Goal: Communication & Community: Connect with others

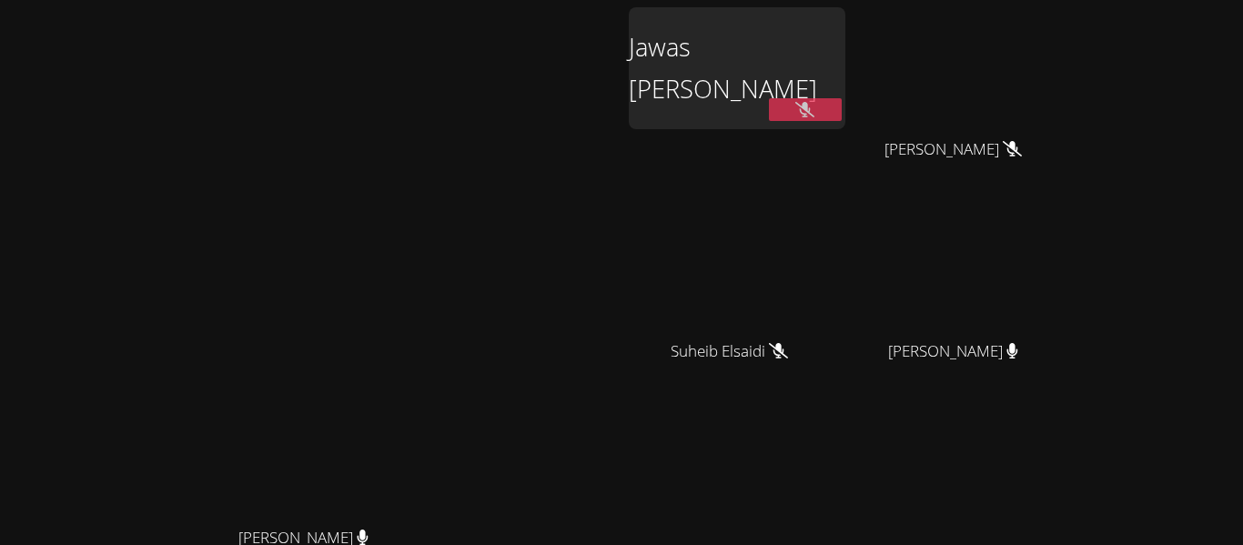
click at [788, 363] on span "Suheib Elsaidi" at bounding box center [729, 352] width 117 height 26
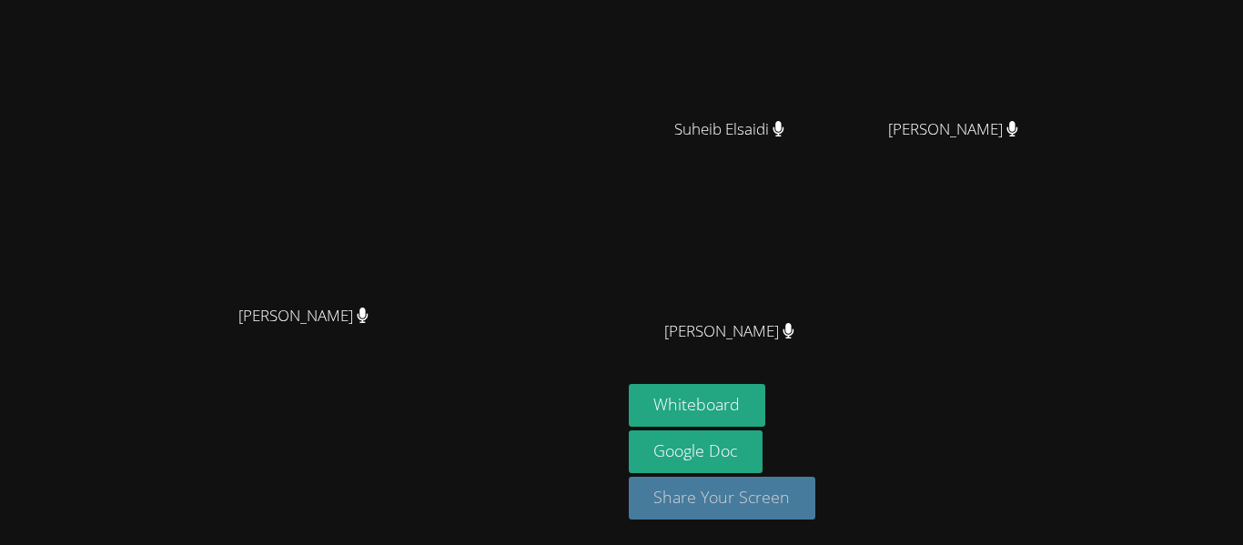
click at [816, 495] on button "Share Your Screen" at bounding box center [722, 498] width 187 height 43
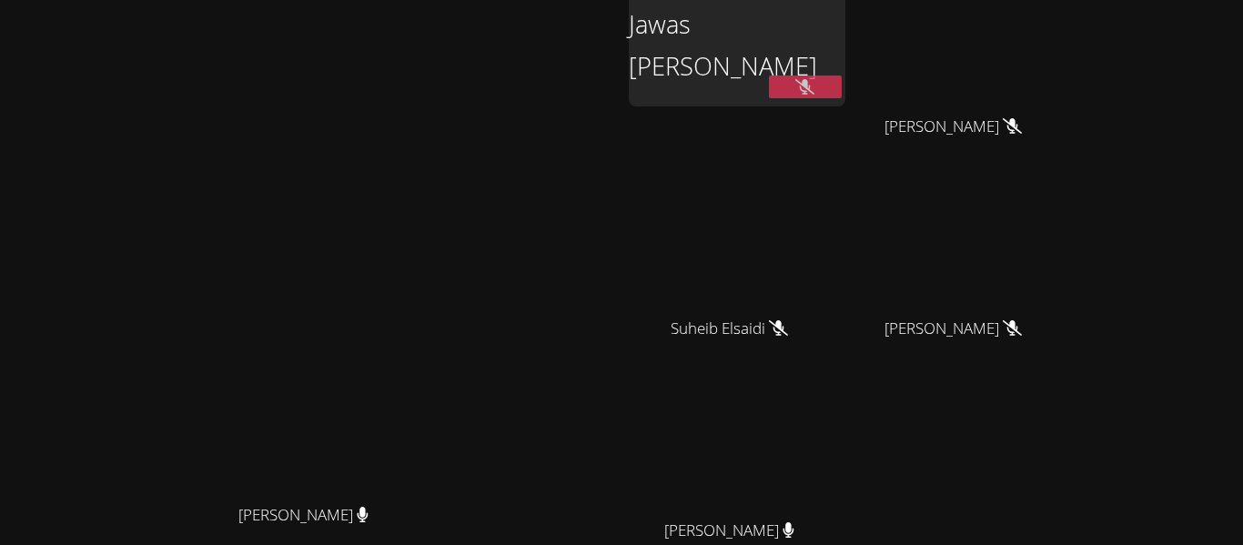
scroll to position [0, 0]
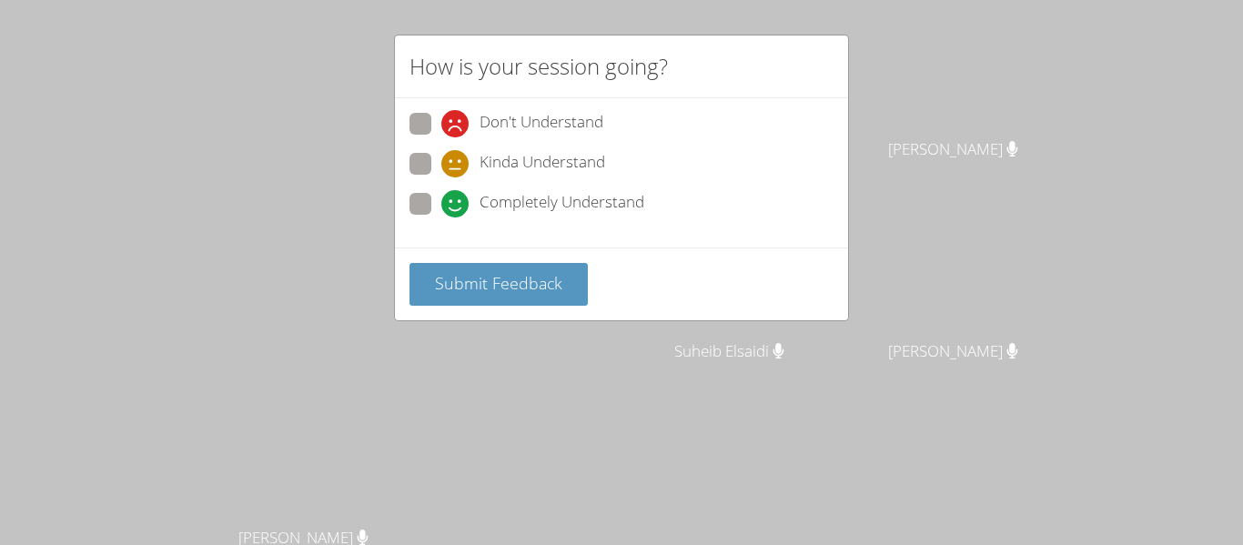
click at [485, 210] on span "Completely Understand" at bounding box center [562, 203] width 165 height 27
click at [457, 208] on input "Completely Understand" at bounding box center [448, 200] width 15 height 15
radio input "true"
click at [511, 382] on div "How is your session going? Don't Understand Kinda Understand Completely Underst…" at bounding box center [621, 272] width 1243 height 545
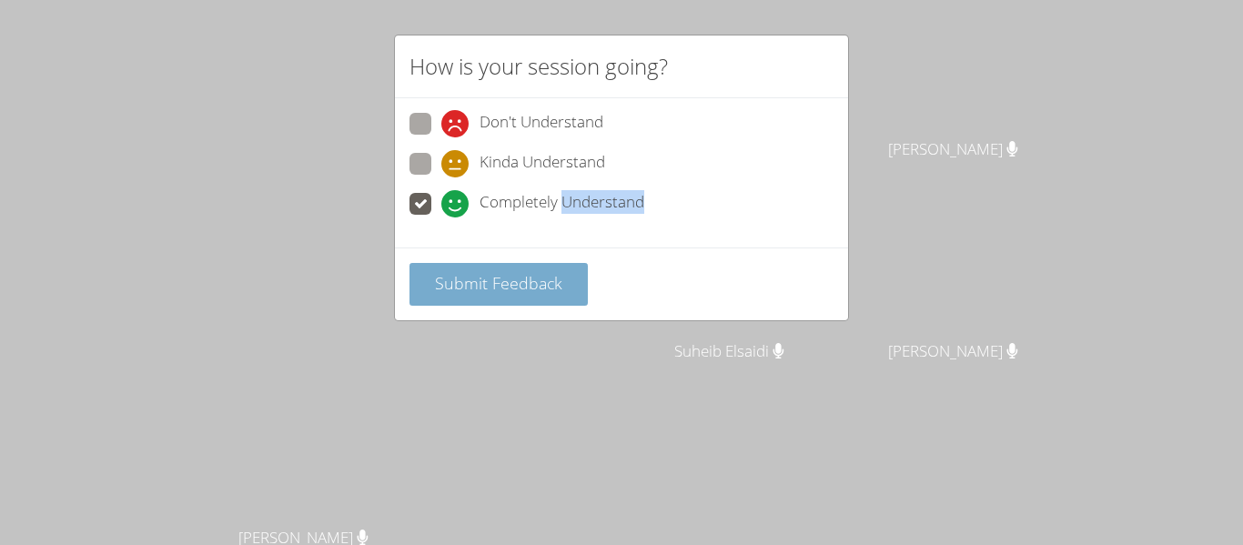
click at [513, 291] on span "Submit Feedback" at bounding box center [498, 283] width 127 height 22
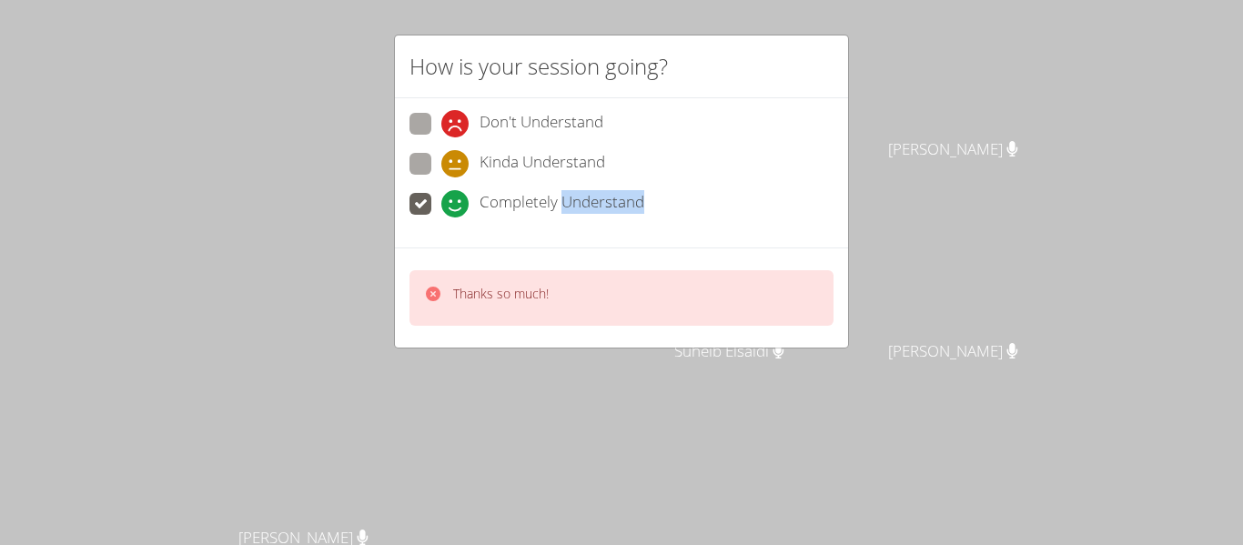
click at [588, 539] on div "How is your session going? Don't Understand Kinda Understand Completely Underst…" at bounding box center [621, 272] width 1243 height 545
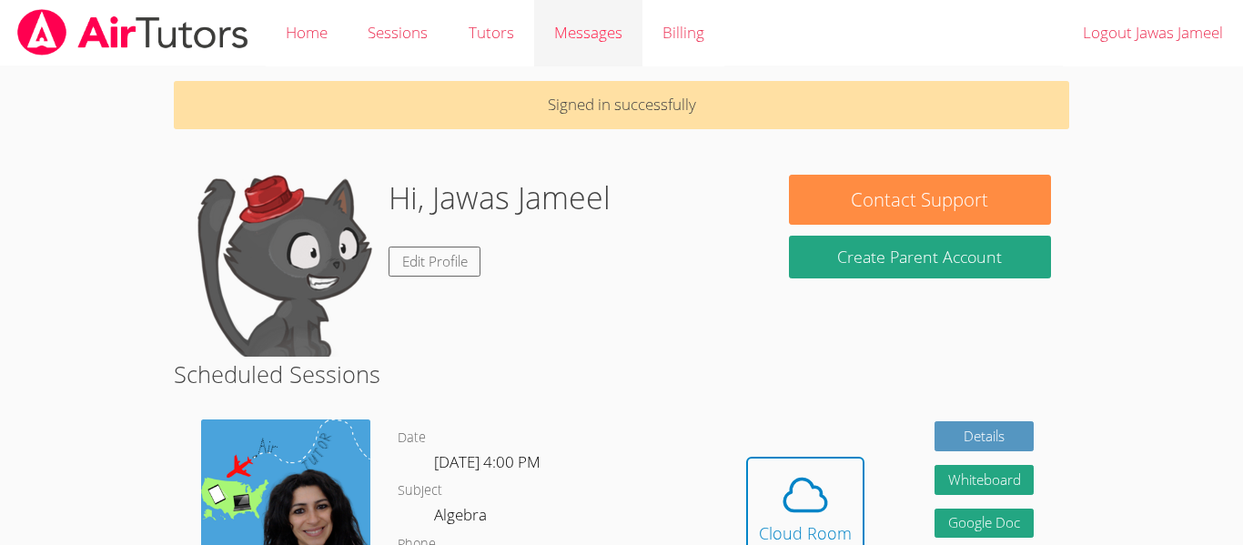
click at [573, 35] on span "Messages" at bounding box center [588, 32] width 68 height 21
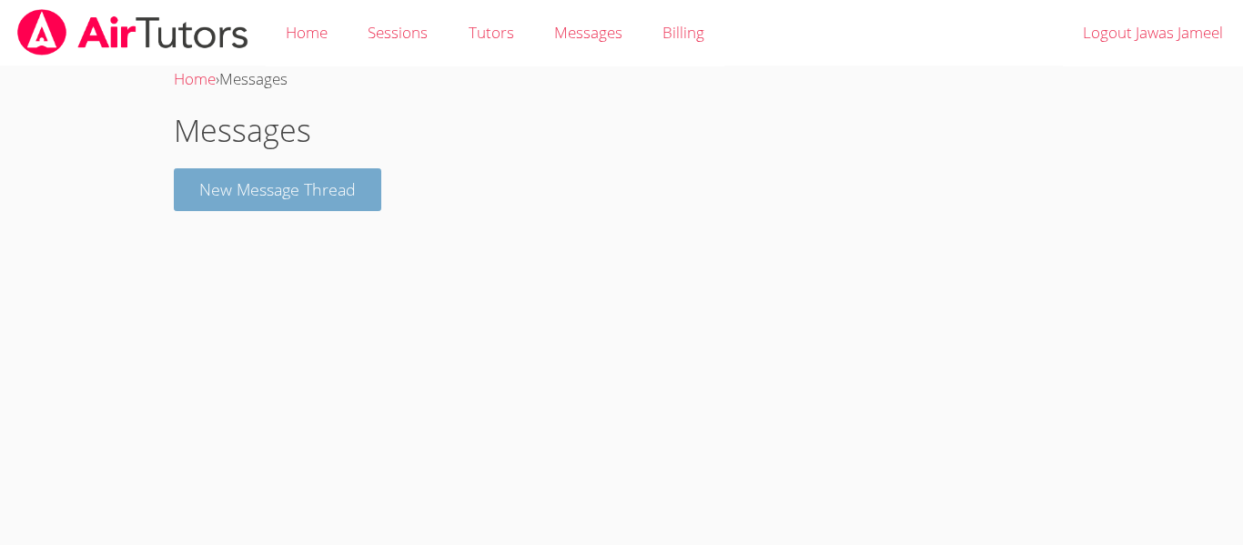
click at [265, 193] on button "New Message Thread" at bounding box center [278, 189] width 208 height 43
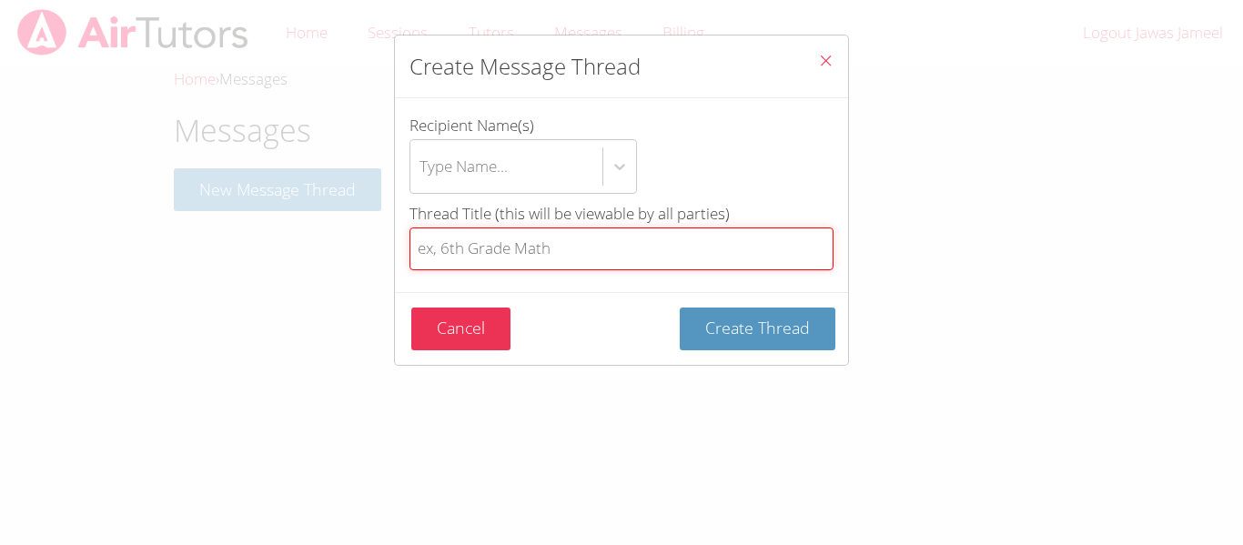
click at [564, 228] on input "Thread Title (this will be viewable by all parties)" at bounding box center [622, 249] width 424 height 43
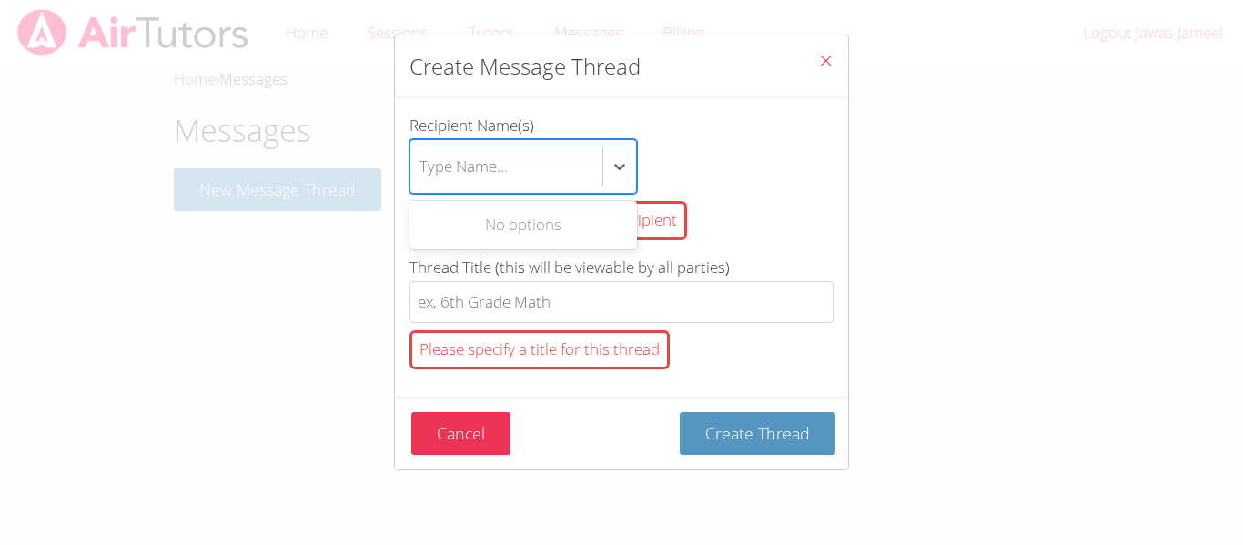
click at [466, 161] on div "Type Name..." at bounding box center [464, 166] width 88 height 26
click at [421, 161] on input "Recipient Name(s) Use Up and Down to choose options, press Enter to select the …" at bounding box center [421, 167] width 2 height 42
type input "maya"
click at [460, 243] on div "[PERSON_NAME]" at bounding box center [524, 225] width 228 height 41
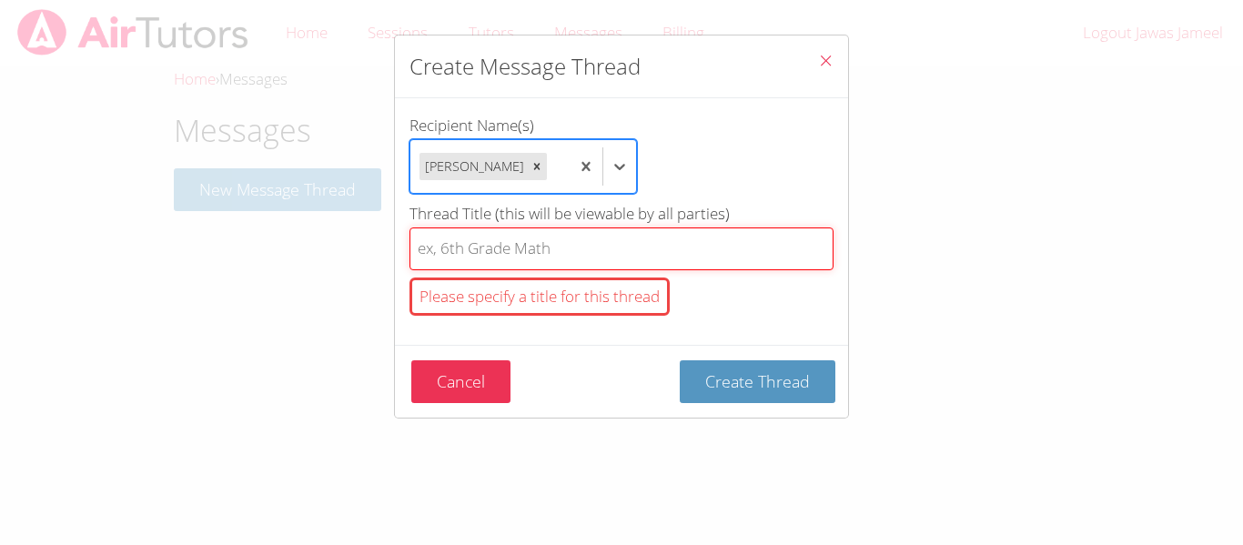
click at [511, 265] on input "Thread Title (this will be viewable by all parties) Please specify a title for …" at bounding box center [622, 249] width 424 height 43
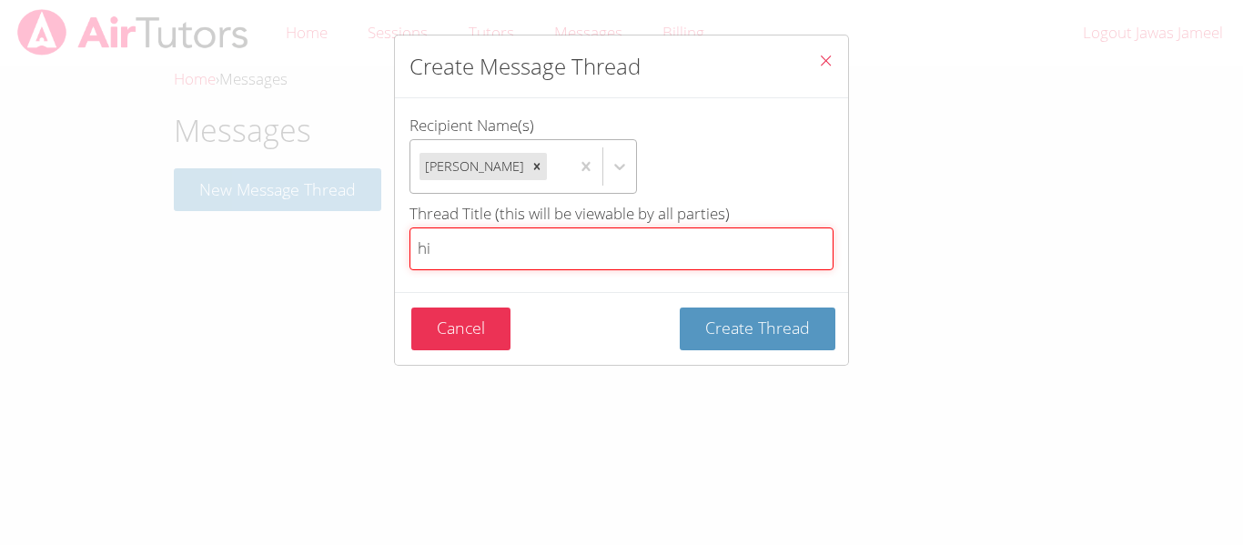
type input "hi"
click at [680, 308] on button "Create Thread" at bounding box center [758, 329] width 156 height 43
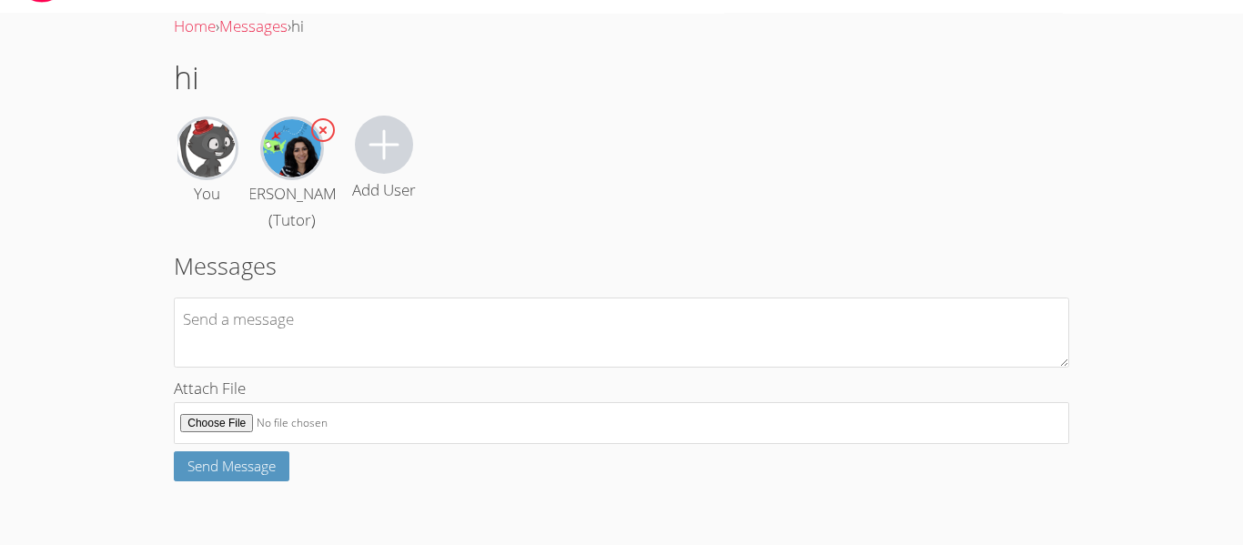
scroll to position [106, 0]
type textarea "hi"
click at [232, 480] on button "Send Message" at bounding box center [232, 466] width 116 height 30
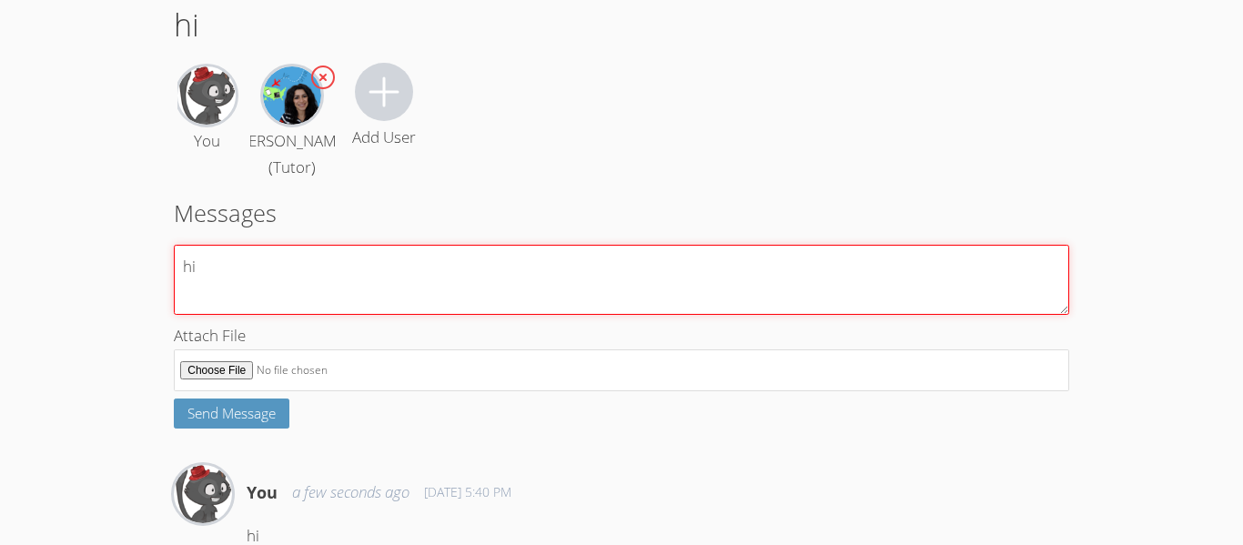
click at [217, 315] on textarea "hi" at bounding box center [622, 280] width 896 height 70
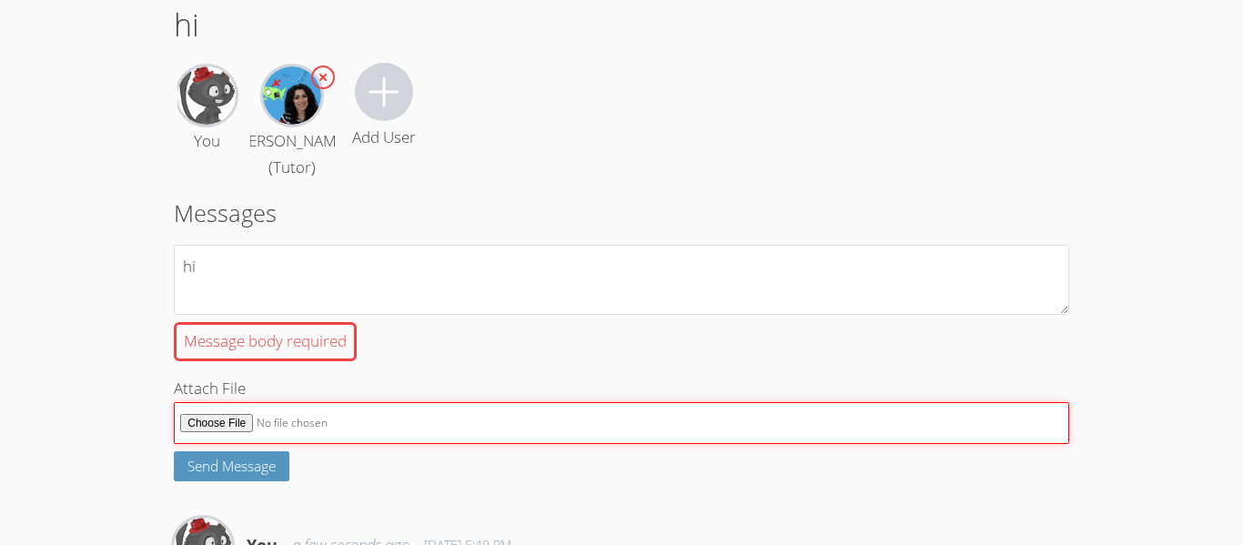
click at [234, 430] on label "Attach File" at bounding box center [622, 410] width 896 height 69
click at [234, 430] on input "Attach File" at bounding box center [622, 423] width 896 height 43
